Goal: Obtain resource: Obtain resource

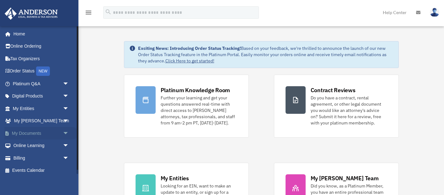
click at [66, 132] on span "arrow_drop_down" at bounding box center [69, 133] width 13 height 13
click at [41, 144] on link "Box" at bounding box center [44, 146] width 70 height 13
click at [26, 146] on link "Box" at bounding box center [44, 146] width 70 height 13
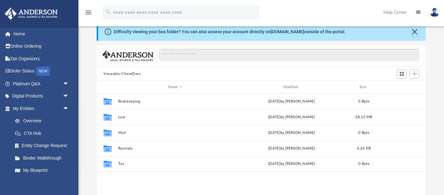
scroll to position [15, 0]
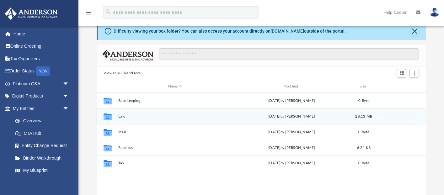
click at [114, 116] on div "Collaborated Folder" at bounding box center [108, 117] width 16 height 10
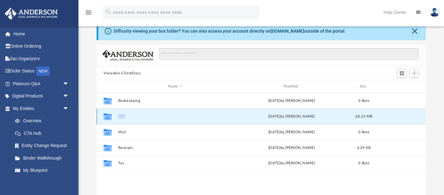
click at [135, 115] on button "Law" at bounding box center [175, 116] width 114 height 4
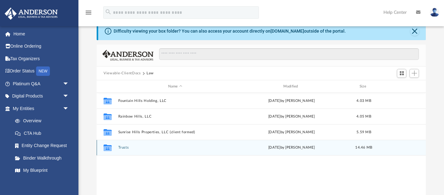
click at [124, 146] on button "Trusts" at bounding box center [175, 148] width 114 height 4
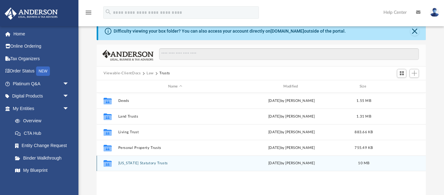
click at [160, 162] on button "[US_STATE] Statutory Trusts" at bounding box center [175, 164] width 114 height 4
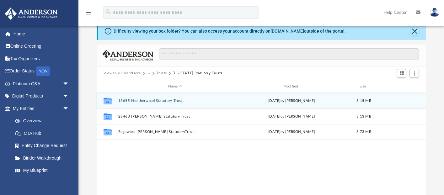
click at [183, 105] on div "Collaborated Folder 13655 Heatherwood Statutory Trust [DATE] by [PERSON_NAME] 3…" at bounding box center [261, 101] width 329 height 16
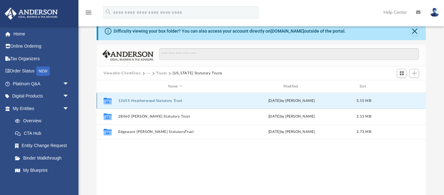
click at [176, 102] on button "13655 Heatherwood Statutory Trust" at bounding box center [175, 101] width 114 height 4
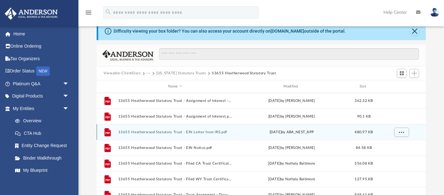
click at [209, 130] on div "File 13655 Heatherwood Statutory Trust - EIN Letter from IRS.pdf [DATE] by ABA_…" at bounding box center [261, 132] width 329 height 16
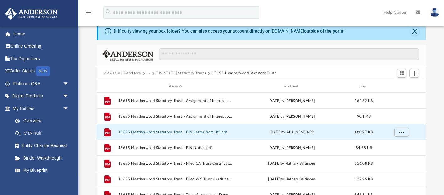
click at [197, 132] on button "13655 Heatherwood Statutory Trust - EIN Letter from IRS.pdf" at bounding box center [175, 132] width 114 height 4
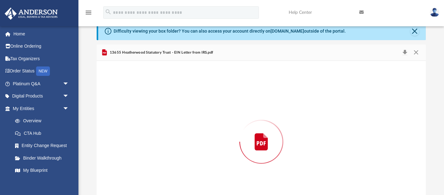
scroll to position [43, 0]
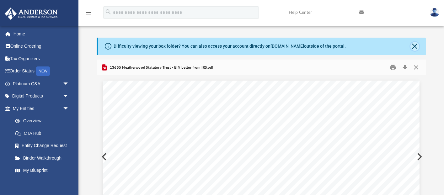
click at [416, 45] on button "Close" at bounding box center [414, 46] width 9 height 9
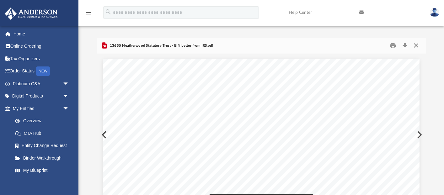
click at [418, 47] on button "Close" at bounding box center [415, 46] width 11 height 10
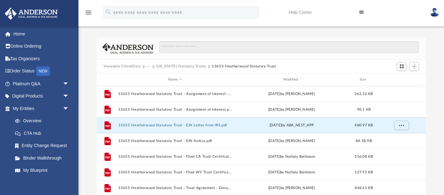
click at [186, 66] on button "[US_STATE] Statutory Trusts" at bounding box center [181, 67] width 50 height 6
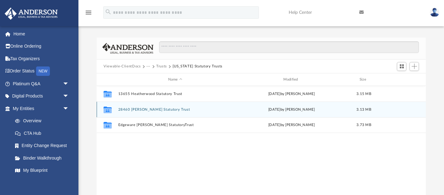
click at [146, 111] on button "28460 [PERSON_NAME] Statutory Trust" at bounding box center [175, 110] width 114 height 4
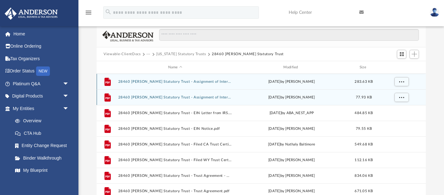
scroll to position [16, 0]
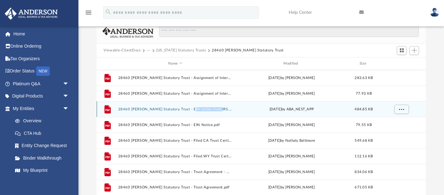
click at [189, 108] on div "File 28460 [PERSON_NAME] Statutory Trust - EIN Letter from IRS.pdf [DATE] by AB…" at bounding box center [261, 109] width 329 height 16
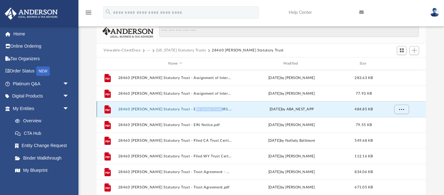
click at [174, 111] on div "File 28460 [PERSON_NAME] Statutory Trust - EIN Letter from IRS.pdf [DATE] by AB…" at bounding box center [261, 109] width 329 height 16
click at [185, 110] on button "28460 [PERSON_NAME] Statutory Trust - EIN Letter from IRS.pdf" at bounding box center [175, 109] width 114 height 4
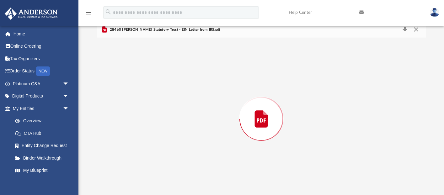
scroll to position [21, 0]
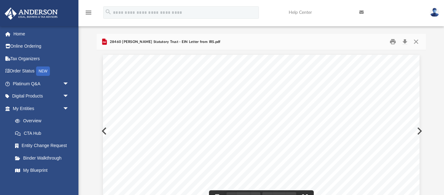
scroll to position [0, 0]
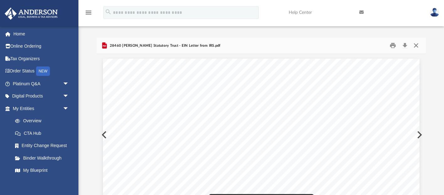
click at [416, 44] on button "Close" at bounding box center [415, 46] width 11 height 10
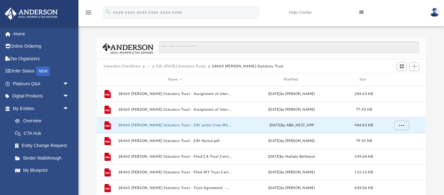
click at [162, 67] on button "[US_STATE] Statutory Trusts" at bounding box center [181, 67] width 50 height 6
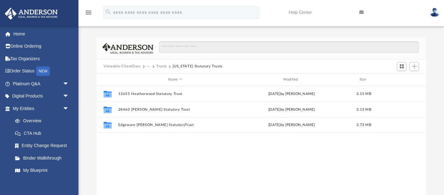
click at [160, 67] on button "Trusts" at bounding box center [161, 67] width 11 height 6
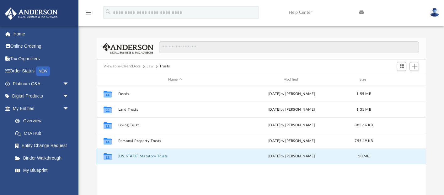
click at [155, 157] on button "[US_STATE] Statutory Trusts" at bounding box center [175, 157] width 114 height 4
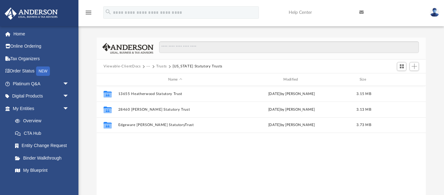
click at [159, 66] on button "Trusts" at bounding box center [161, 67] width 11 height 6
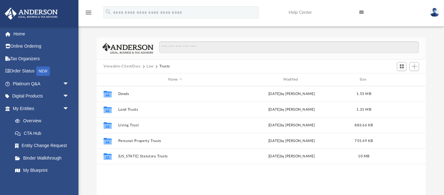
click at [139, 178] on div "Collaborated Folder Deeds [DATE] by [PERSON_NAME] 1.55 MB Collaborated Folder L…" at bounding box center [261, 151] width 329 height 130
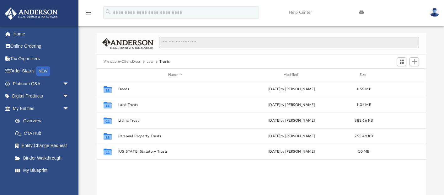
scroll to position [9, 0]
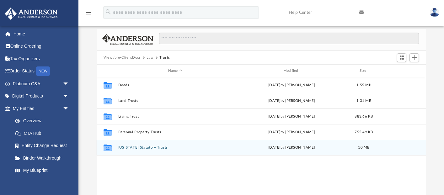
click at [153, 145] on div "Collaborated Folder [US_STATE] Statutory Trusts [DATE] by [PERSON_NAME] 10 MB" at bounding box center [261, 148] width 329 height 16
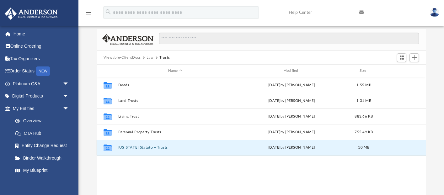
click at [149, 147] on button "[US_STATE] Statutory Trusts" at bounding box center [175, 148] width 114 height 4
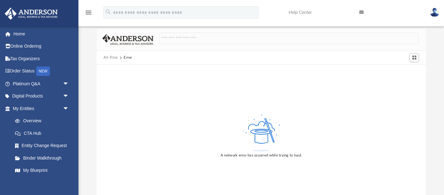
scroll to position [0, 0]
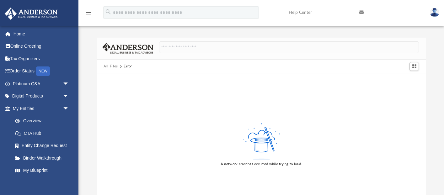
click at [114, 67] on button "All Files" at bounding box center [110, 67] width 14 height 6
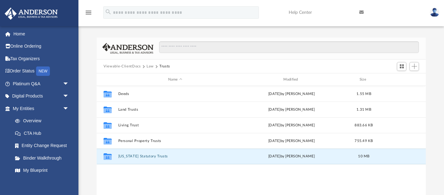
scroll to position [142, 329]
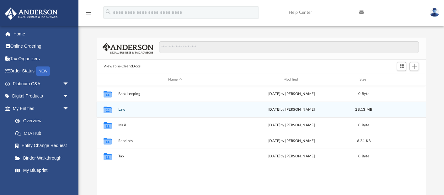
click at [115, 110] on div "Collaborated Folder Law [DATE] by [PERSON_NAME] 28.13 MB" at bounding box center [261, 110] width 329 height 16
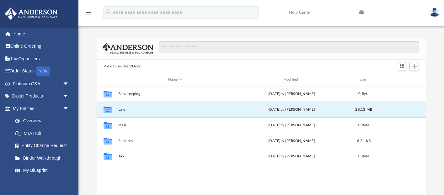
click at [121, 111] on button "Law" at bounding box center [175, 110] width 114 height 4
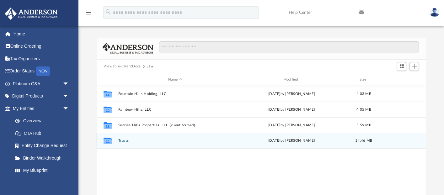
click at [124, 143] on div "Collaborated Folder Trusts [DATE] by [PERSON_NAME] 14.46 MB" at bounding box center [261, 141] width 329 height 16
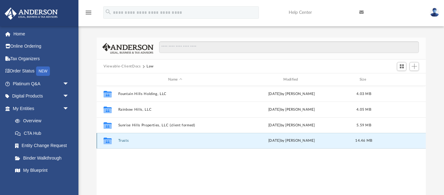
click at [124, 141] on button "Trusts" at bounding box center [175, 141] width 114 height 4
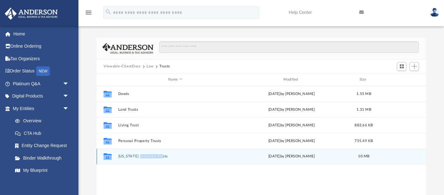
drag, startPoint x: 132, startPoint y: 160, endPoint x: 141, endPoint y: 157, distance: 9.7
click at [141, 157] on div "Collaborated Folder [US_STATE] Statutory Trusts [DATE] by [PERSON_NAME] 10 MB" at bounding box center [261, 157] width 329 height 16
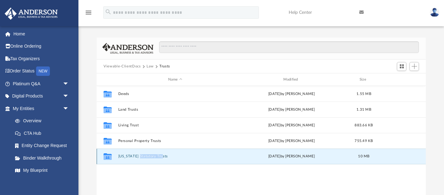
click at [141, 157] on button "[US_STATE] Statutory Trusts" at bounding box center [175, 157] width 114 height 4
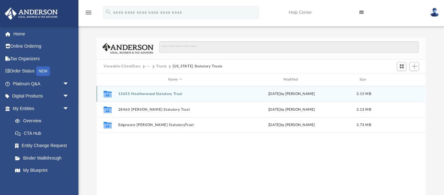
click at [168, 94] on button "13655 Heatherwood Statutory Trust" at bounding box center [175, 94] width 114 height 4
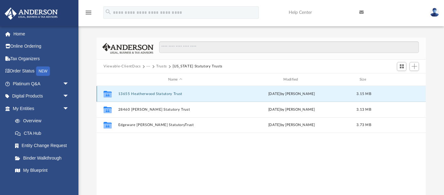
click at [168, 94] on button "13655 Heatherwood Statutory Trust" at bounding box center [175, 94] width 114 height 4
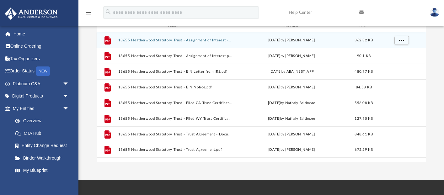
scroll to position [54, 0]
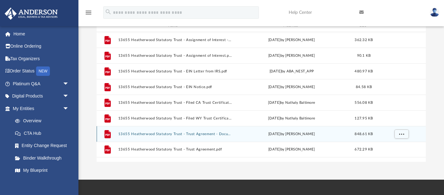
click at [224, 134] on button "13655 Heatherwood Statutory Trust - Trust Agreement - DocuSigned.pdf" at bounding box center [175, 134] width 114 height 4
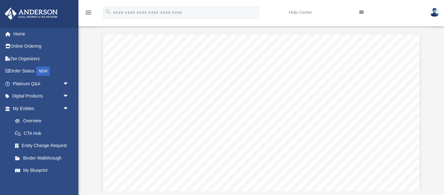
scroll to position [0, 0]
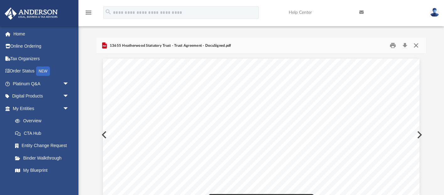
click at [417, 45] on button "Close" at bounding box center [415, 46] width 11 height 10
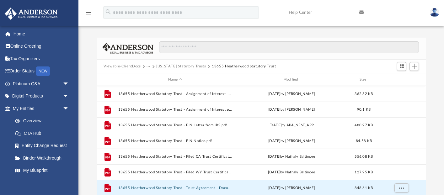
click at [160, 66] on button "[US_STATE] Statutory Trusts" at bounding box center [181, 67] width 50 height 6
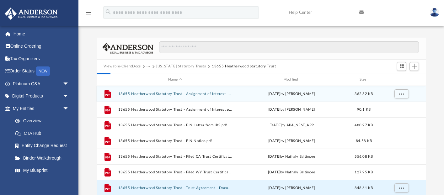
scroll to position [0, 0]
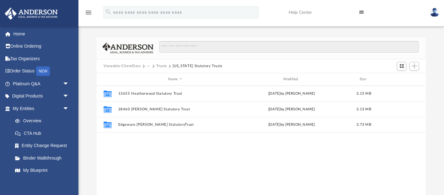
click at [156, 66] on button "Trusts" at bounding box center [161, 66] width 11 height 6
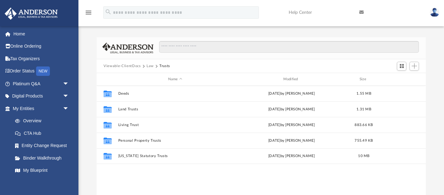
click at [148, 66] on button "Law" at bounding box center [149, 66] width 7 height 6
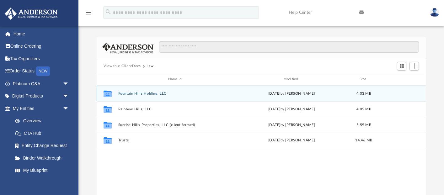
click at [135, 94] on button "Fountain Hills Holding, LLC" at bounding box center [175, 94] width 114 height 4
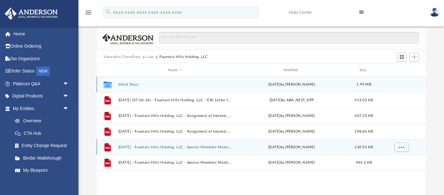
scroll to position [8, 0]
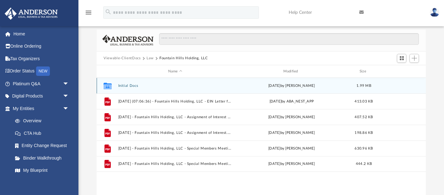
click at [119, 85] on button "Initial Docs" at bounding box center [175, 86] width 114 height 4
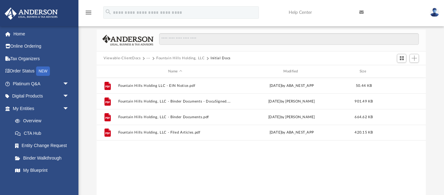
click at [192, 59] on button "Fountain Hills Holding, LLC" at bounding box center [180, 59] width 49 height 6
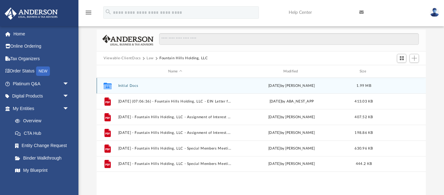
click at [124, 86] on button "Initial Docs" at bounding box center [175, 86] width 114 height 4
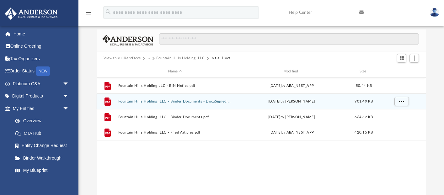
click at [222, 102] on button "Fountain Hills Holding, LLC - Binder Documents - DocuSigned.pdf" at bounding box center [175, 101] width 114 height 4
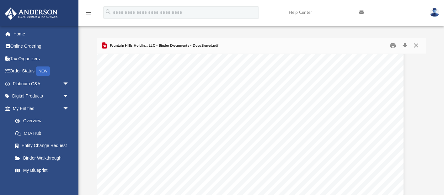
scroll to position [139, 16]
